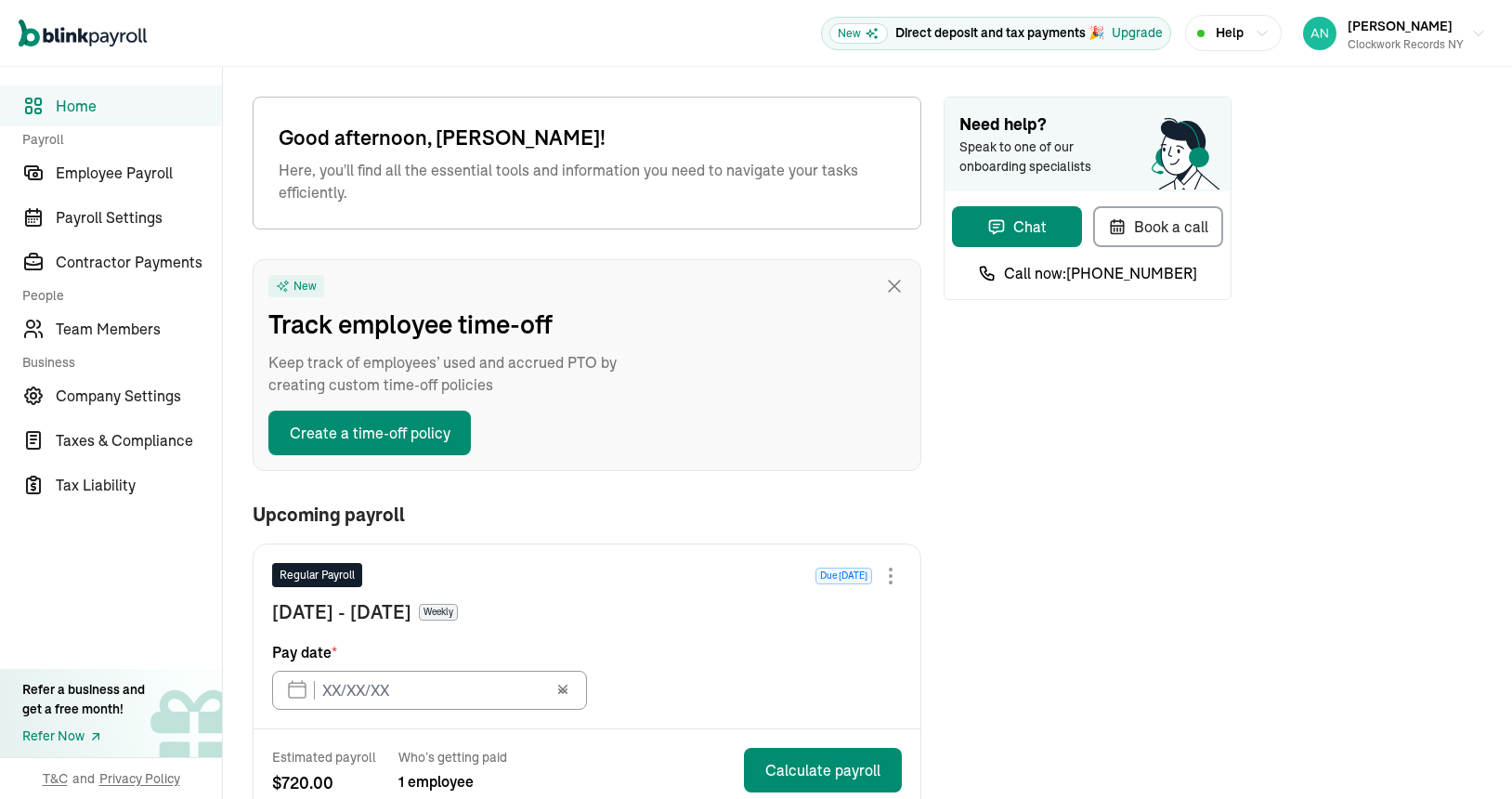
type input "08/11/2025"
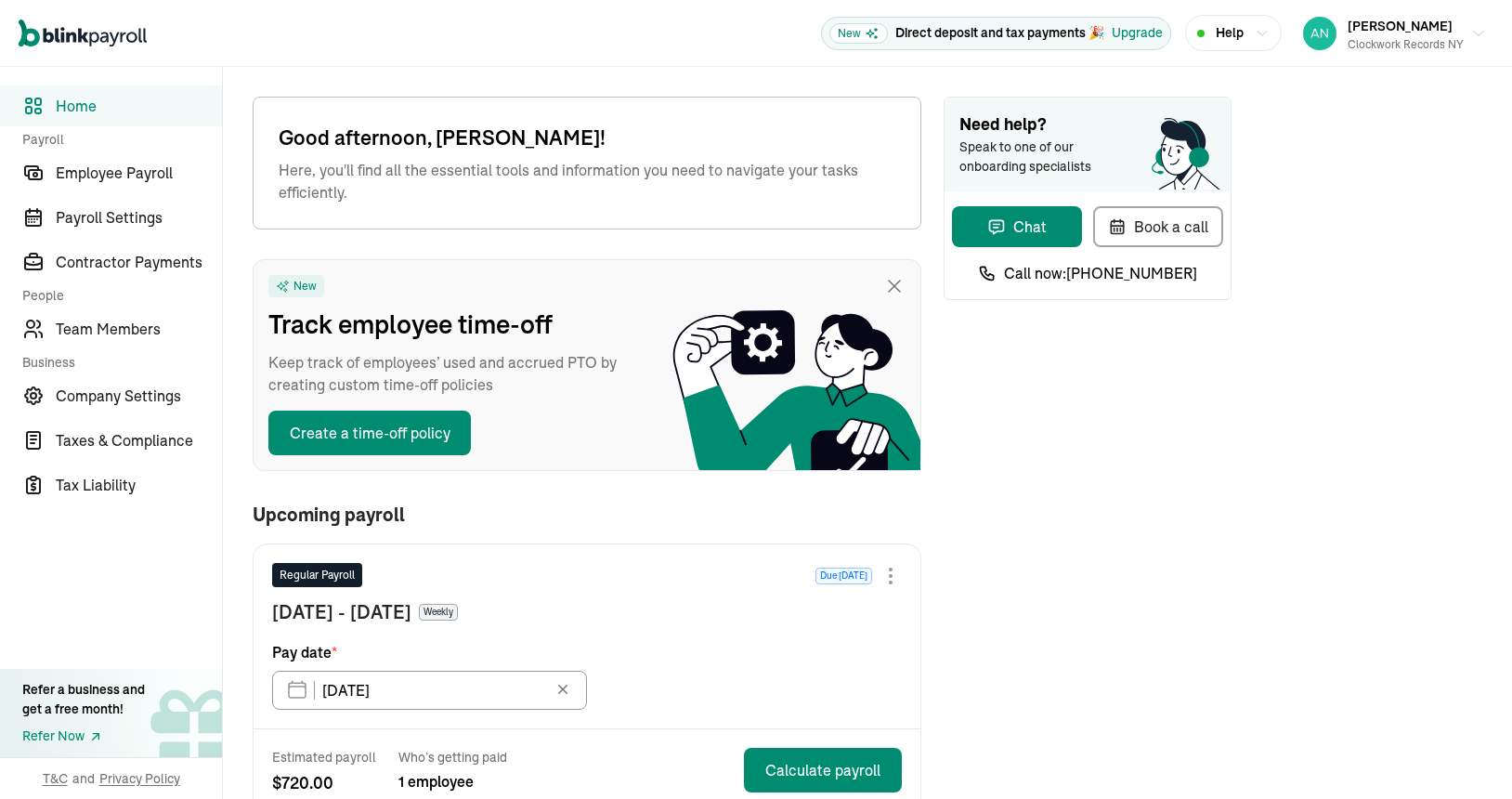
scroll to position [326, 0]
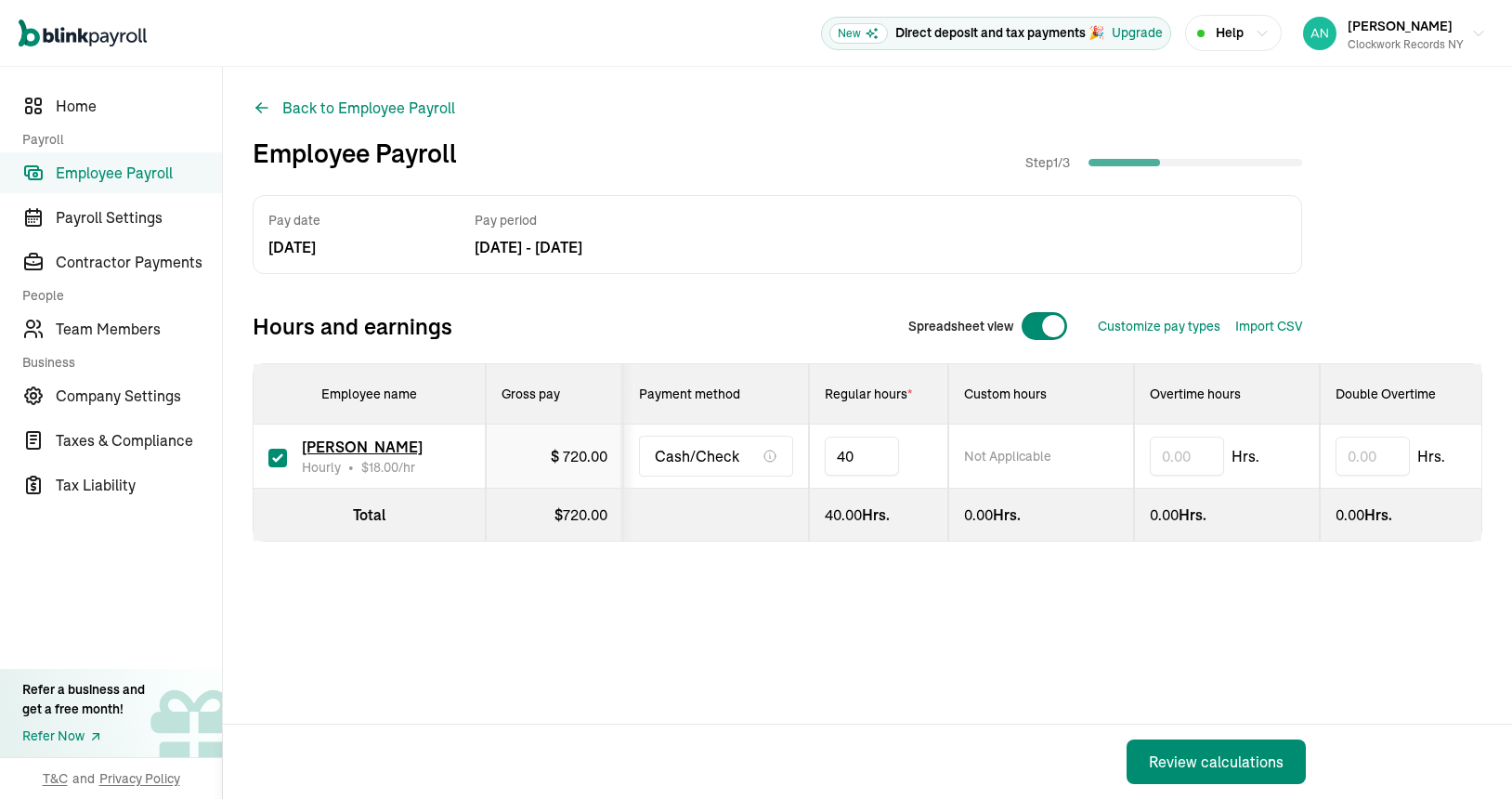
type input "4"
type input "30"
click at [1179, 760] on div "Review calculations" at bounding box center [1216, 761] width 134 height 22
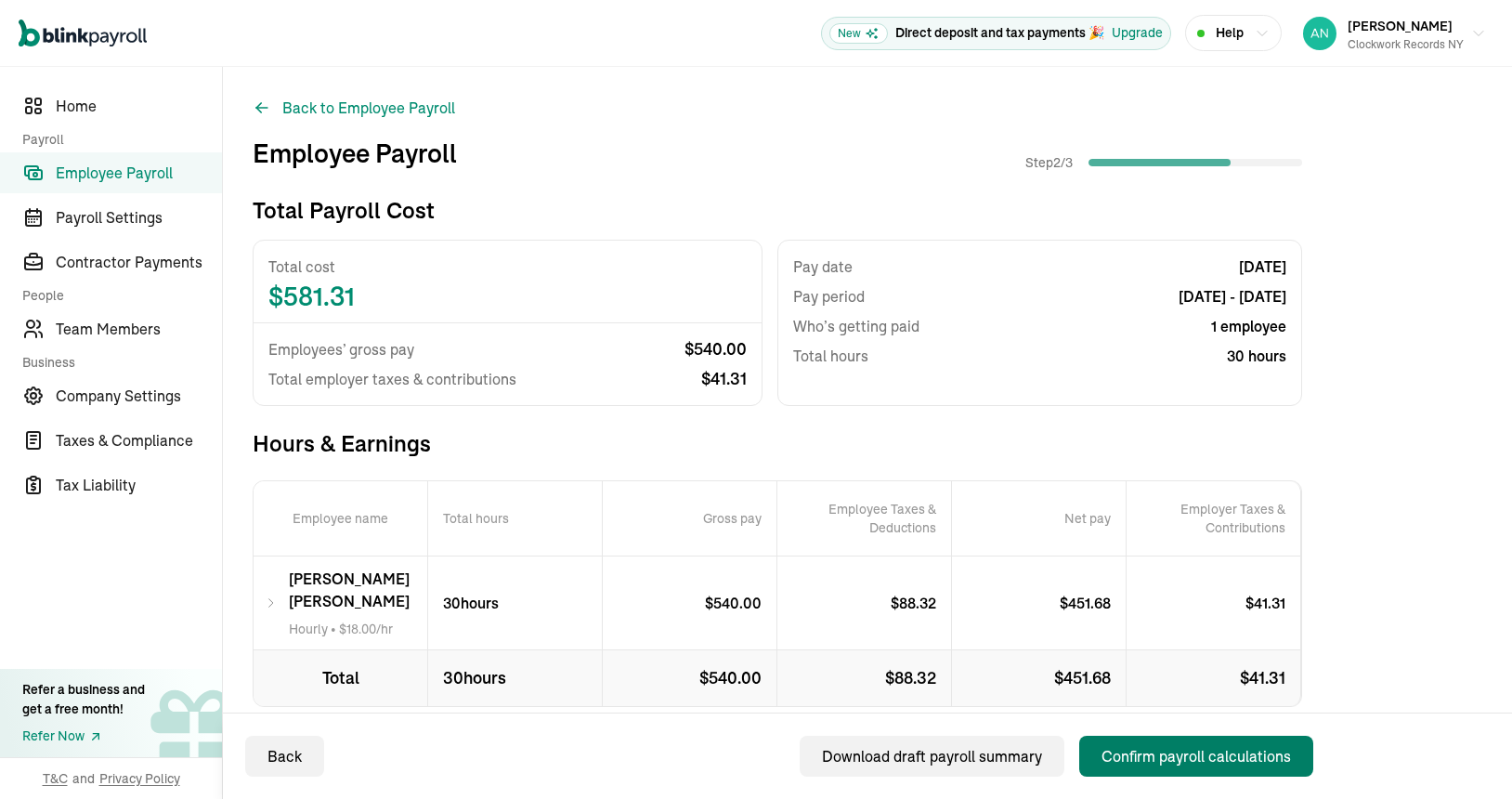
click at [1166, 753] on div "Confirm payroll calculations" at bounding box center [1196, 756] width 189 height 22
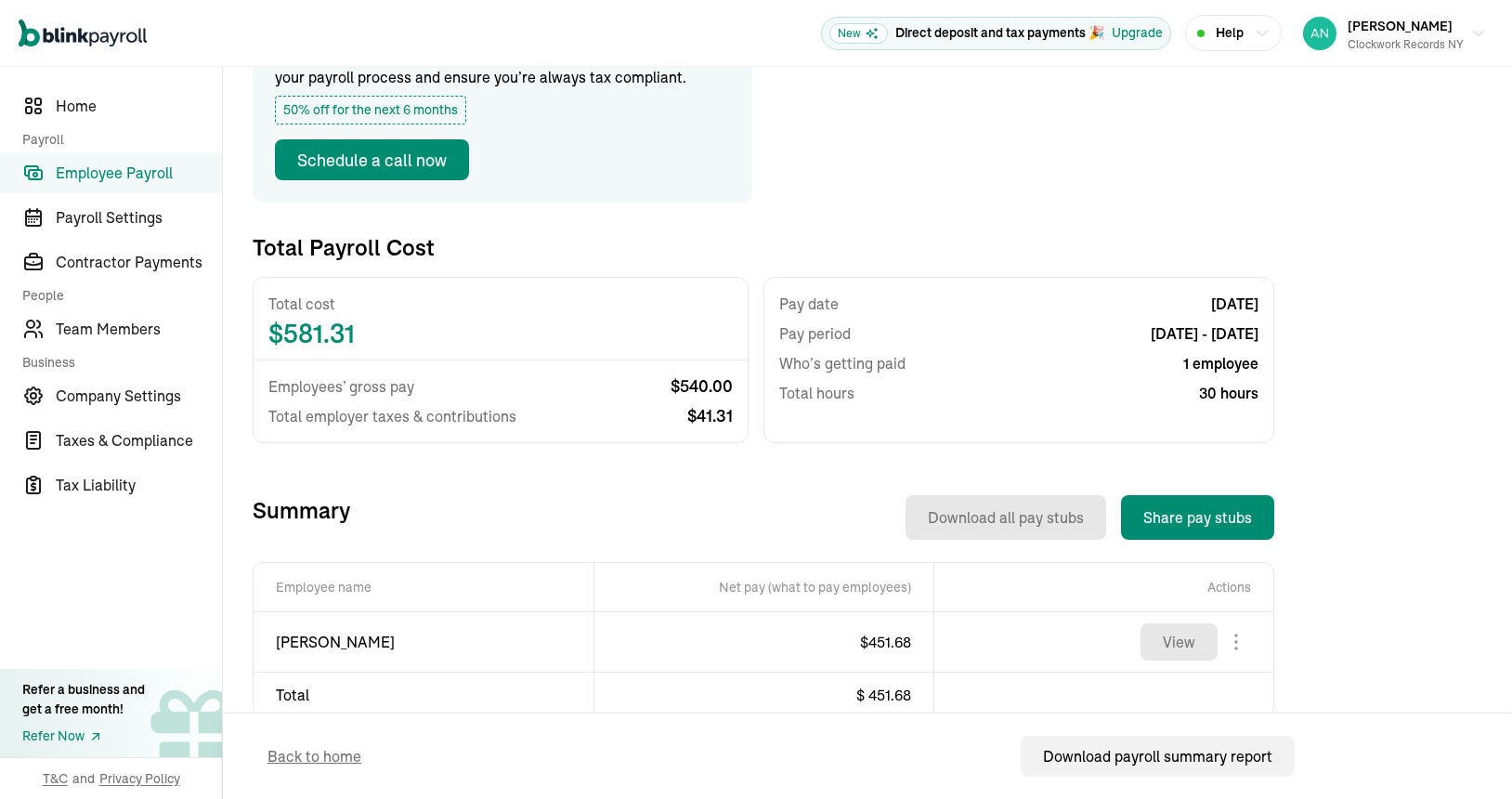
scroll to position [221, 0]
click at [1185, 517] on button "Share pay stubs" at bounding box center [1198, 517] width 153 height 45
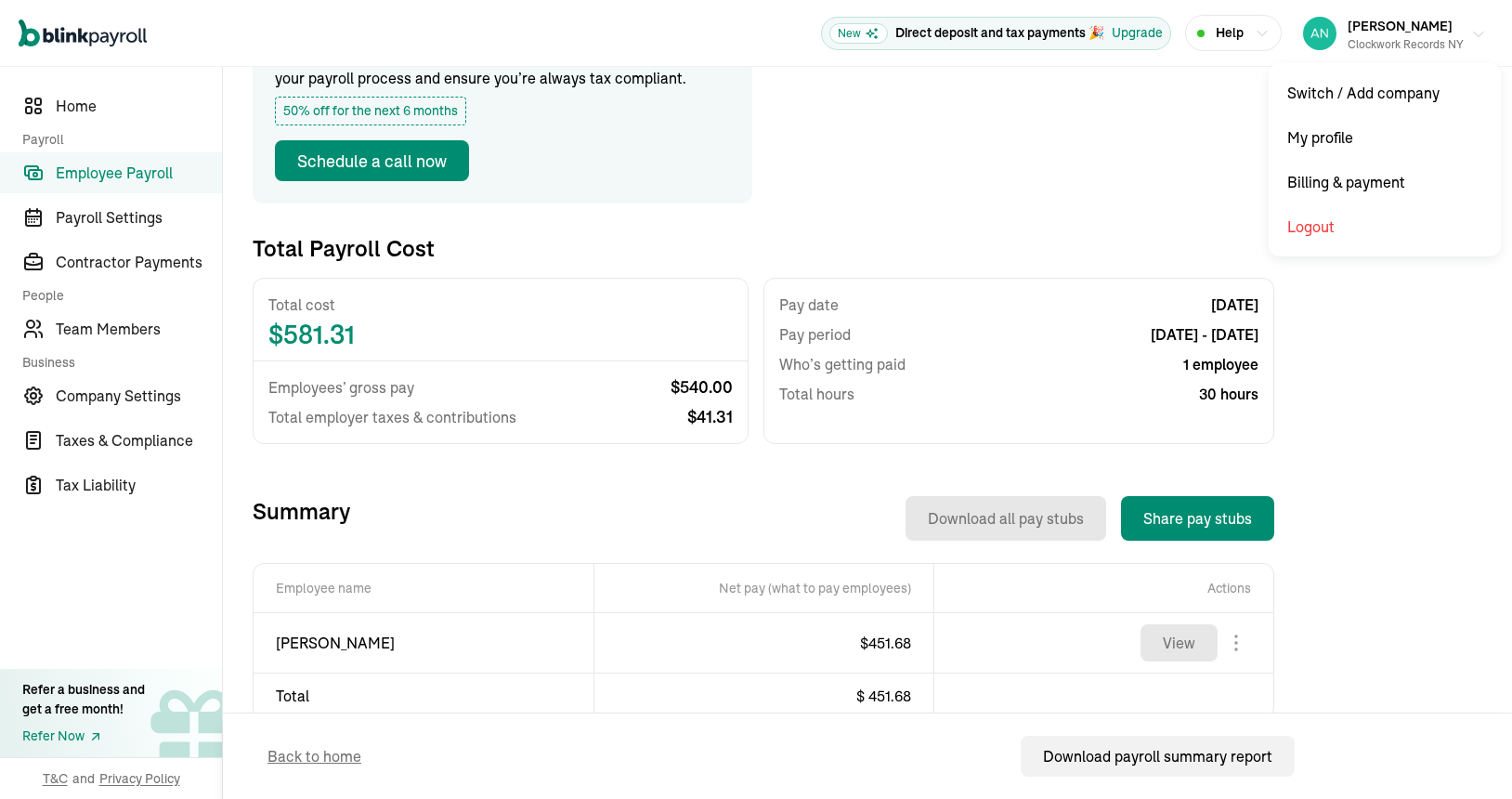
click at [1471, 35] on icon "button" at bounding box center [1478, 34] width 15 height 15
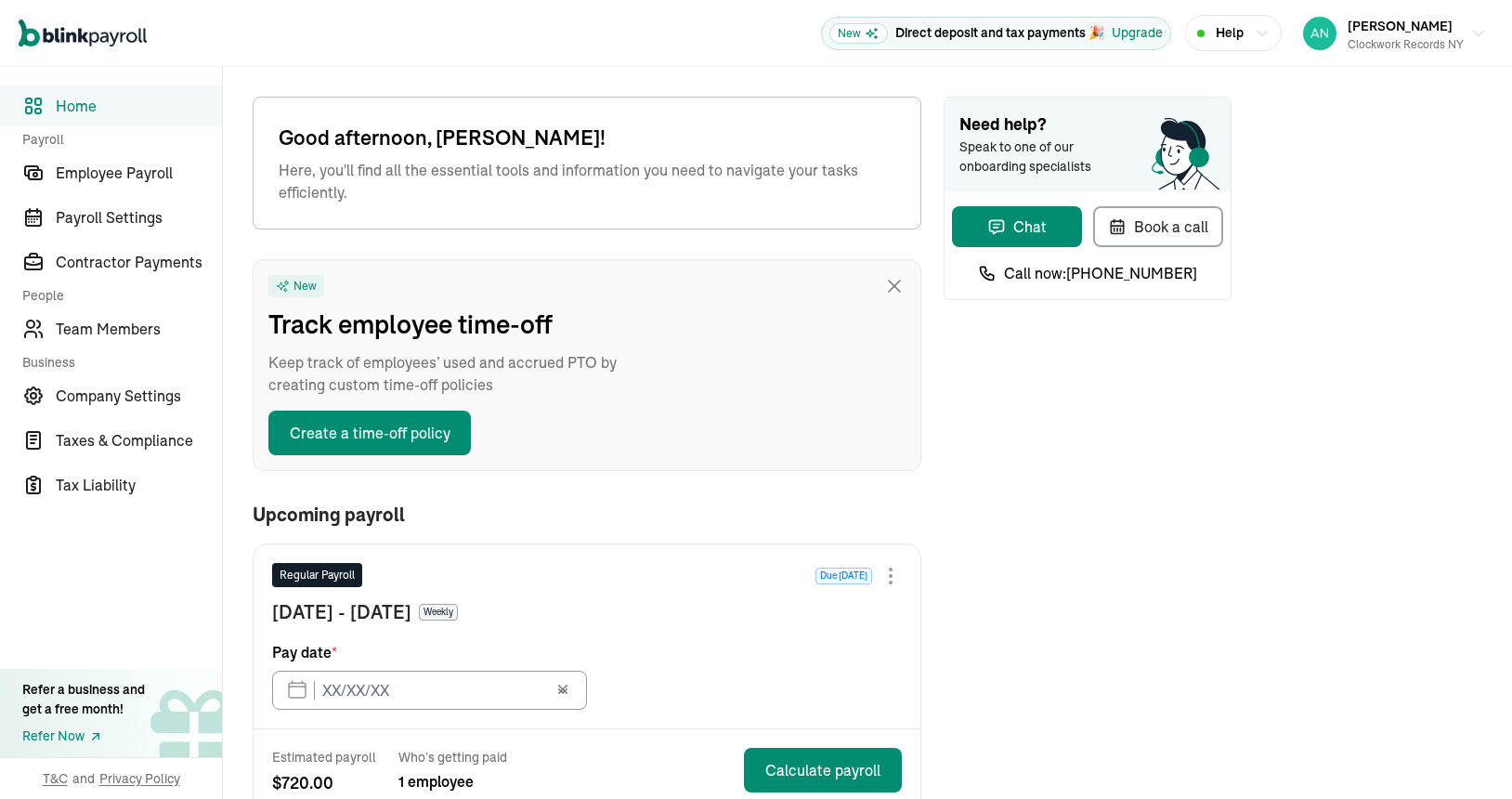
type input "08/11/2025"
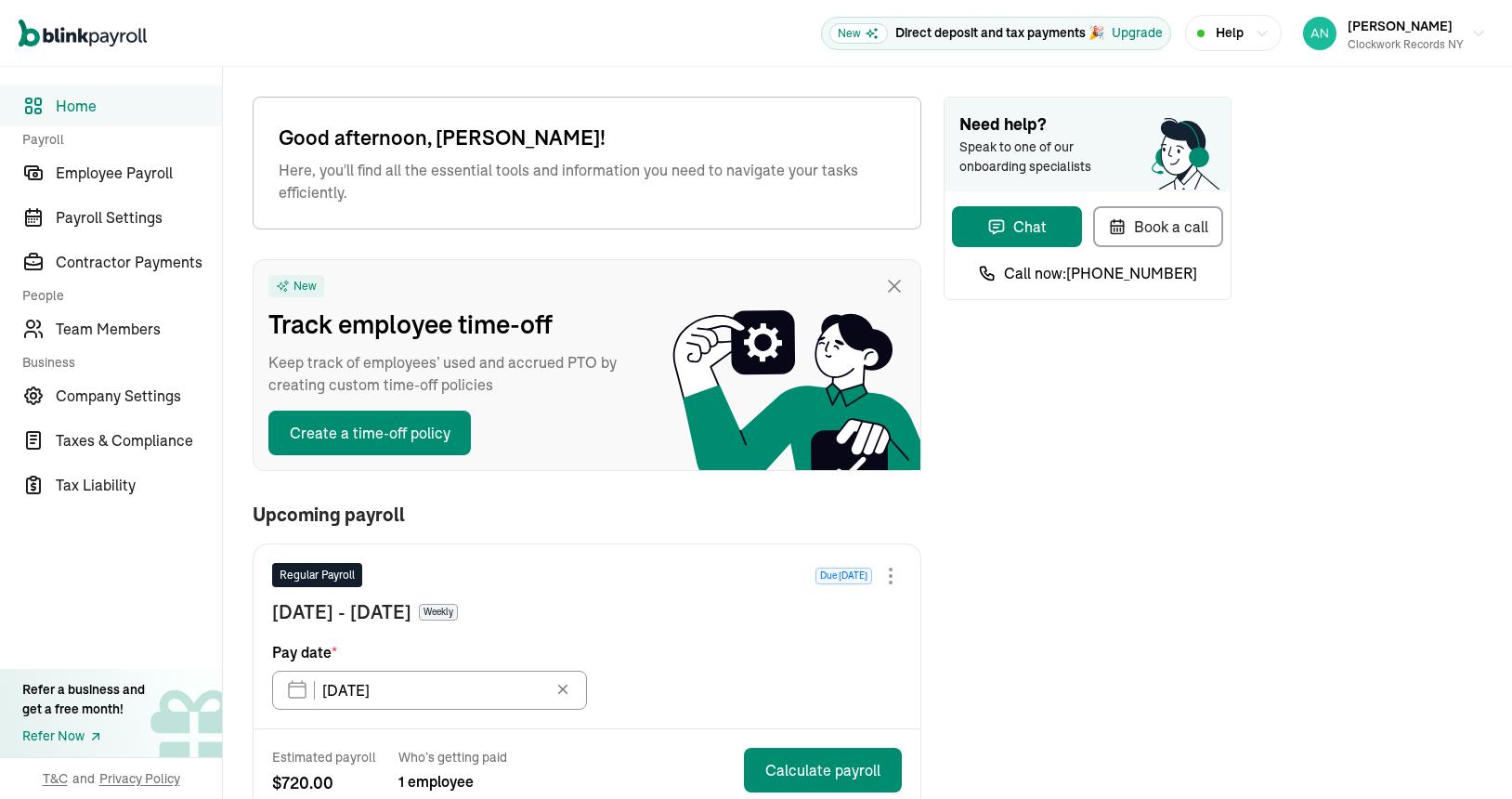
scroll to position [326, 0]
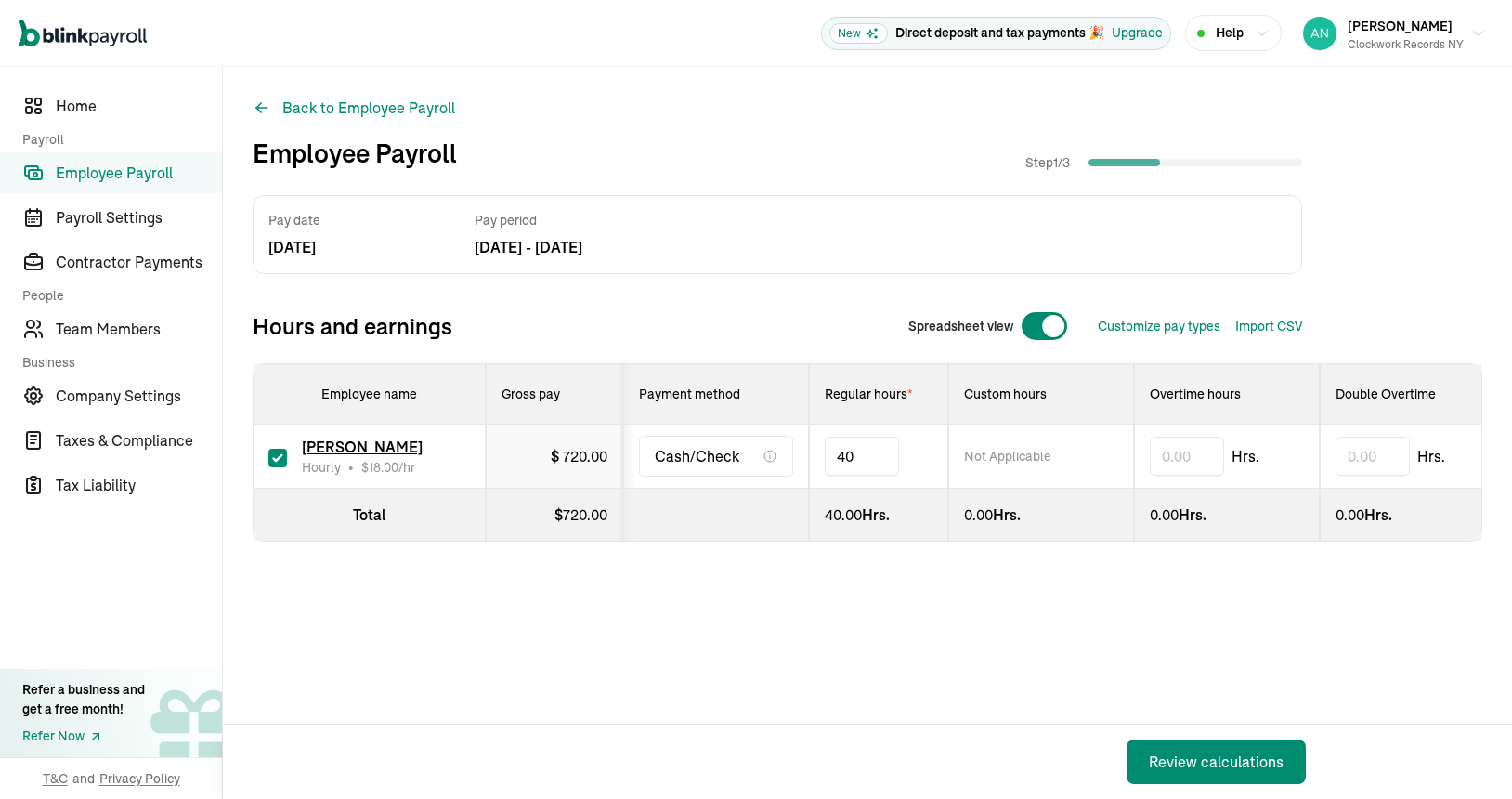
type input "4"
type input "30"
click at [1179, 760] on div "Review calculations" at bounding box center [1216, 761] width 134 height 22
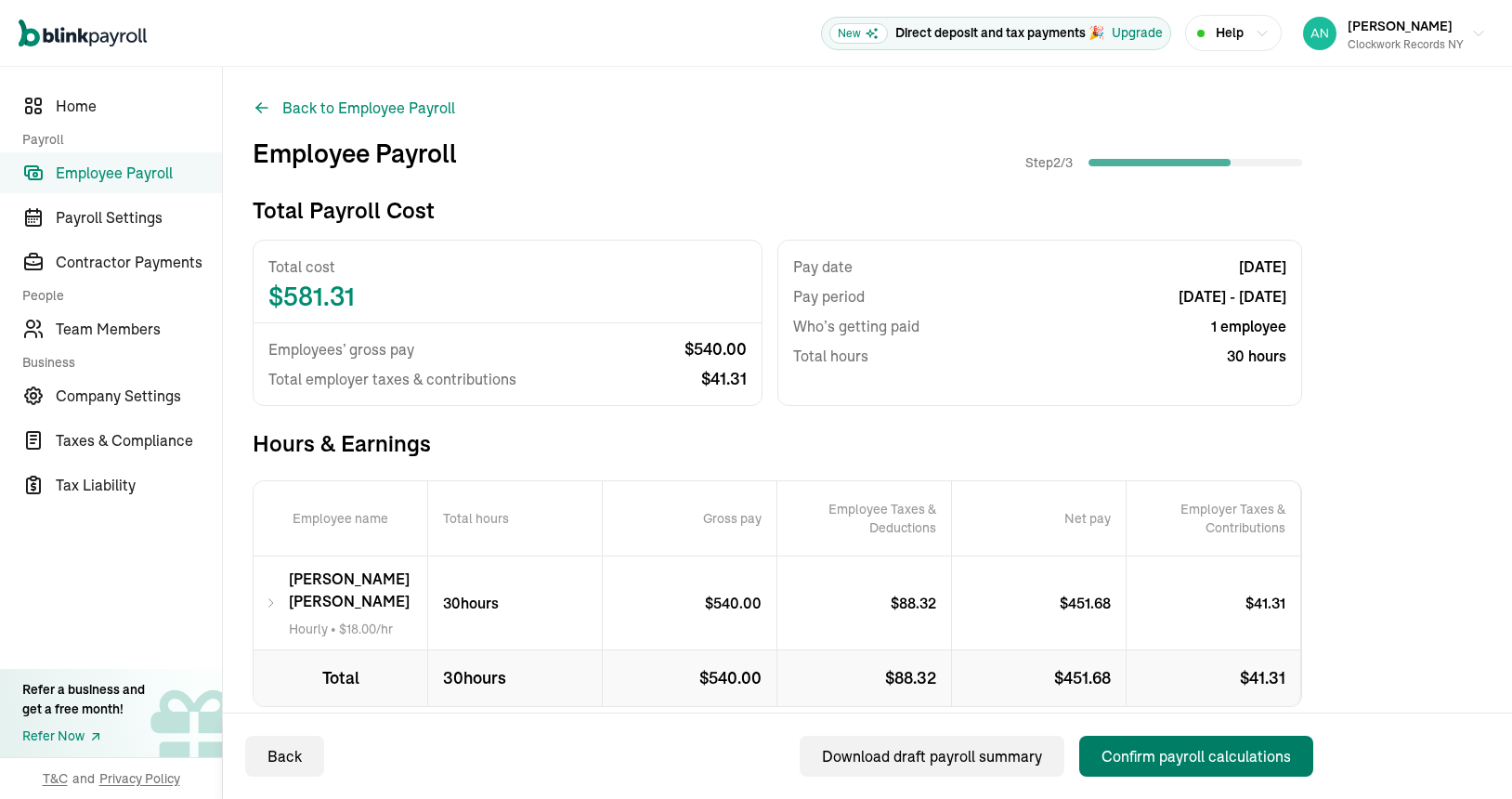
click at [1166, 753] on div "Confirm payroll calculations" at bounding box center [1196, 756] width 189 height 22
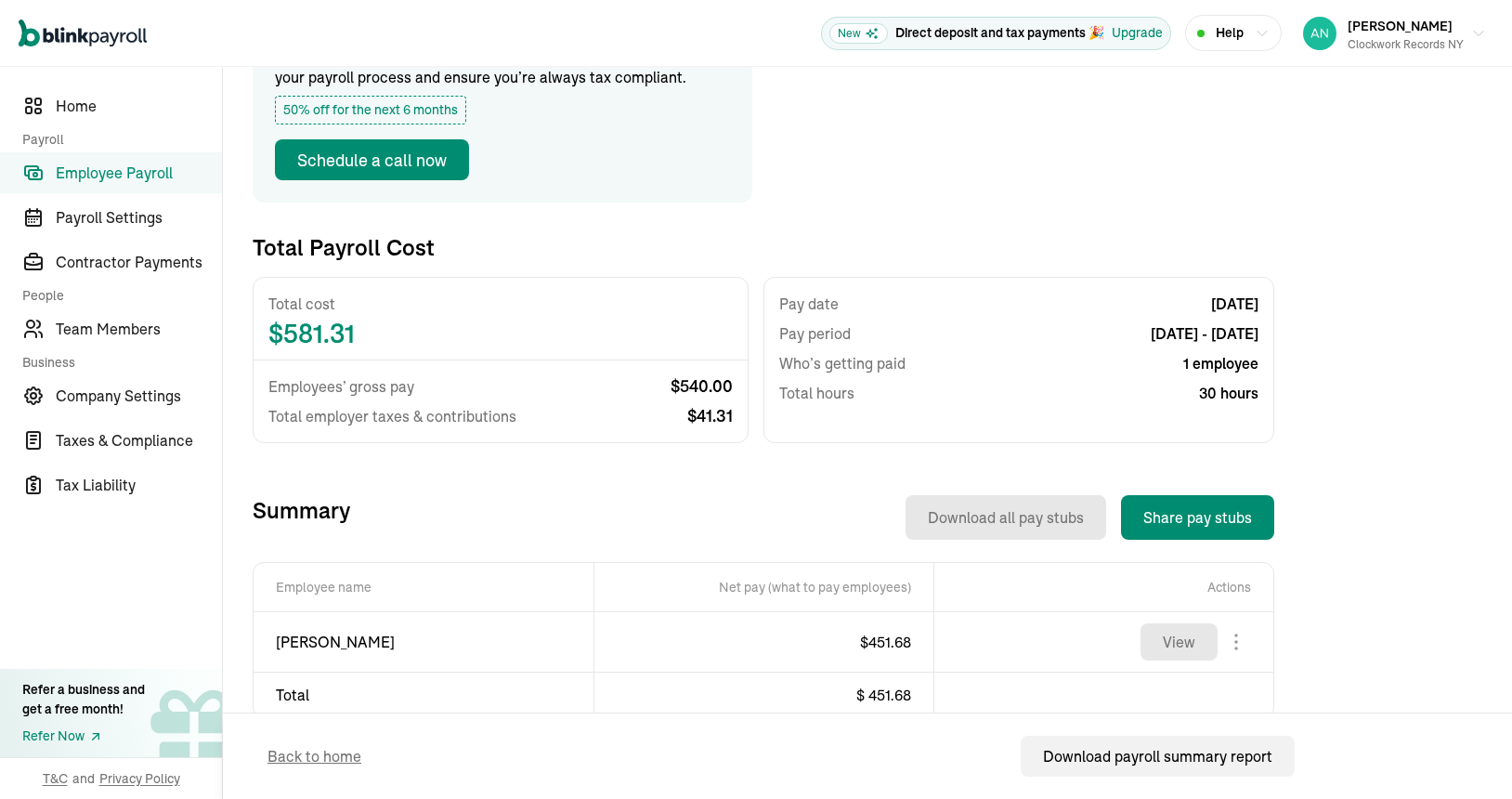
scroll to position [221, 0]
click at [1185, 517] on button "Share pay stubs" at bounding box center [1198, 517] width 153 height 45
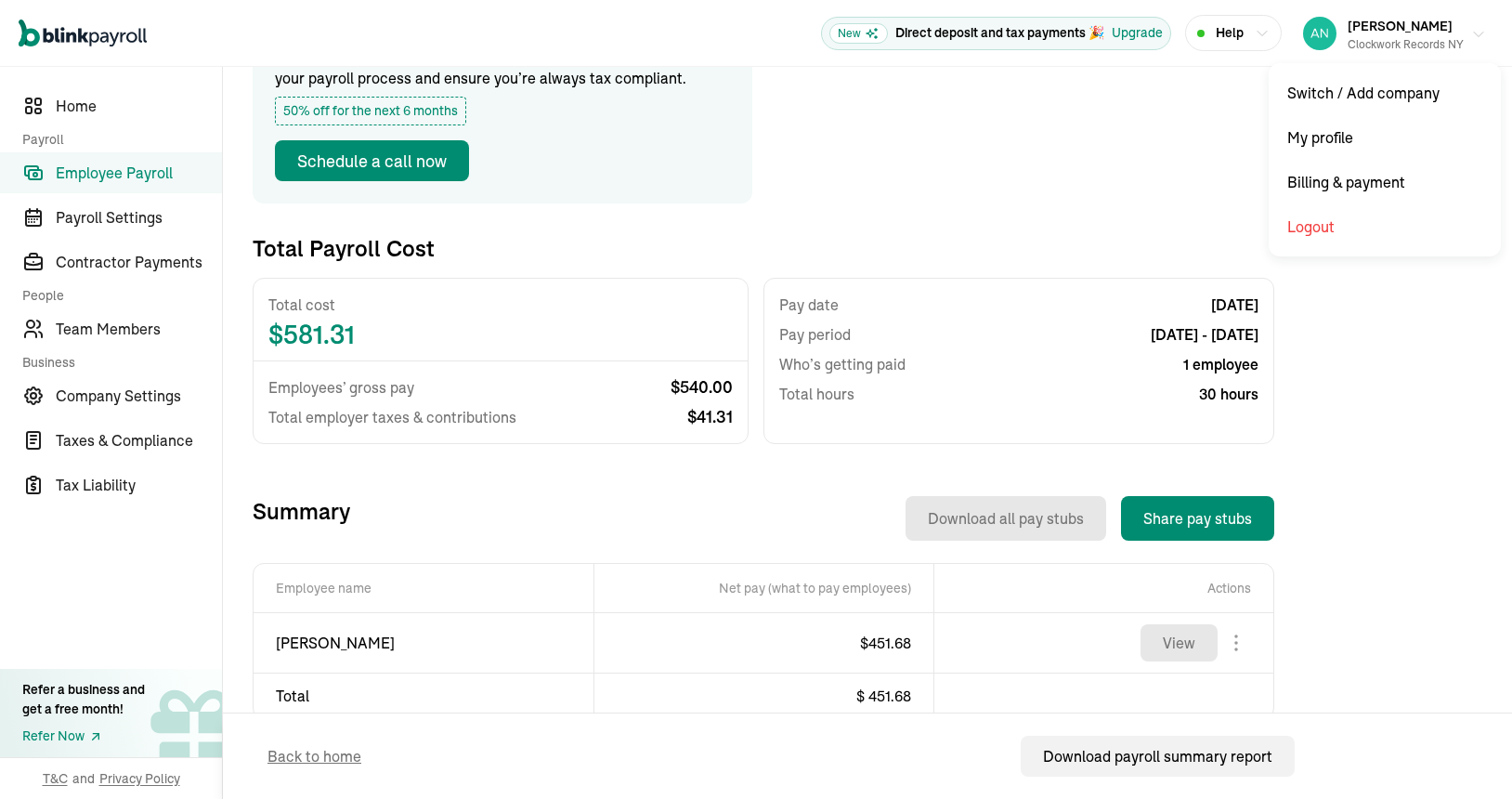
click at [1471, 35] on icon "button" at bounding box center [1478, 34] width 15 height 15
